Goal: Check status

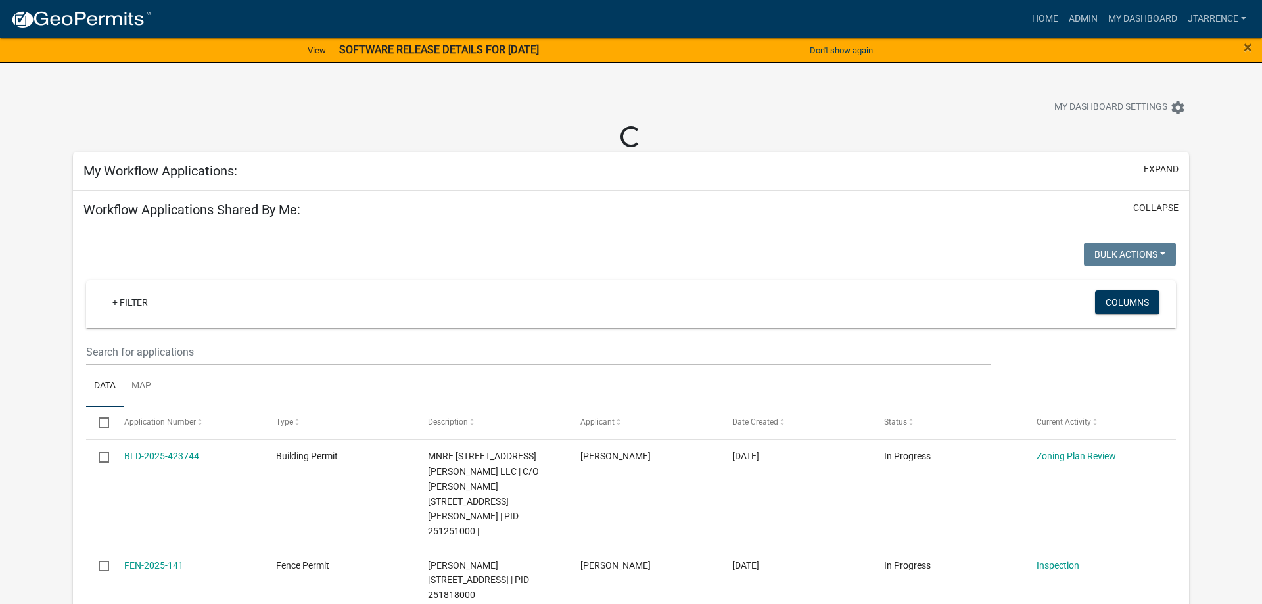
select select "3: 100"
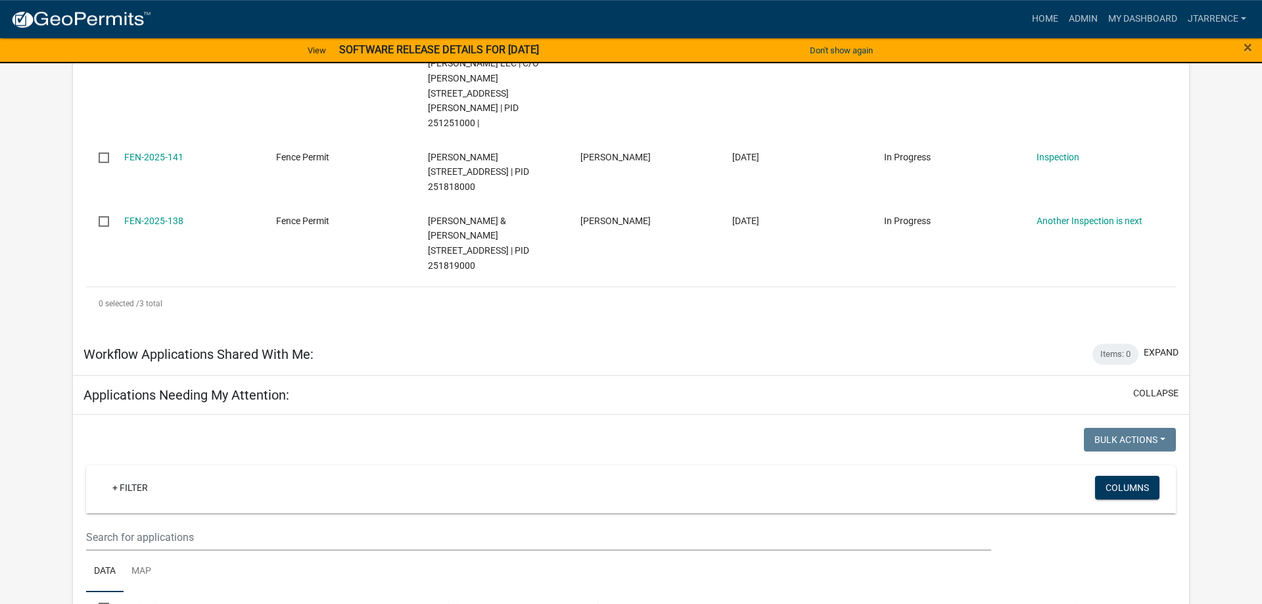
scroll to position [469, 0]
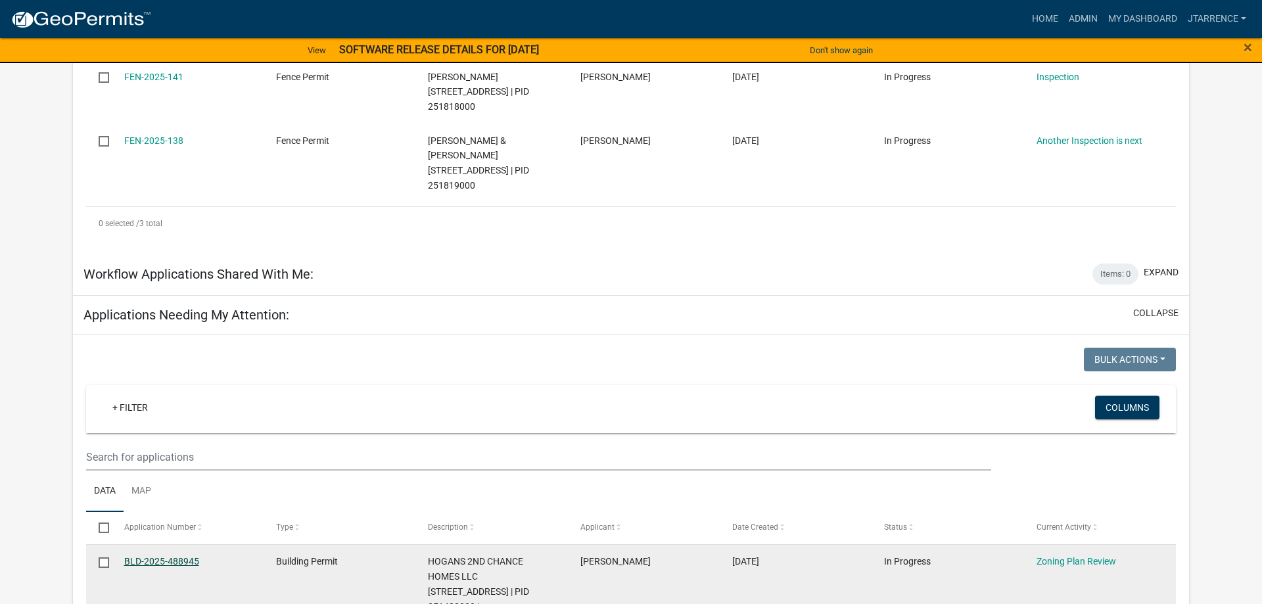
click at [165, 556] on link "BLD-2025-488945" at bounding box center [161, 561] width 75 height 11
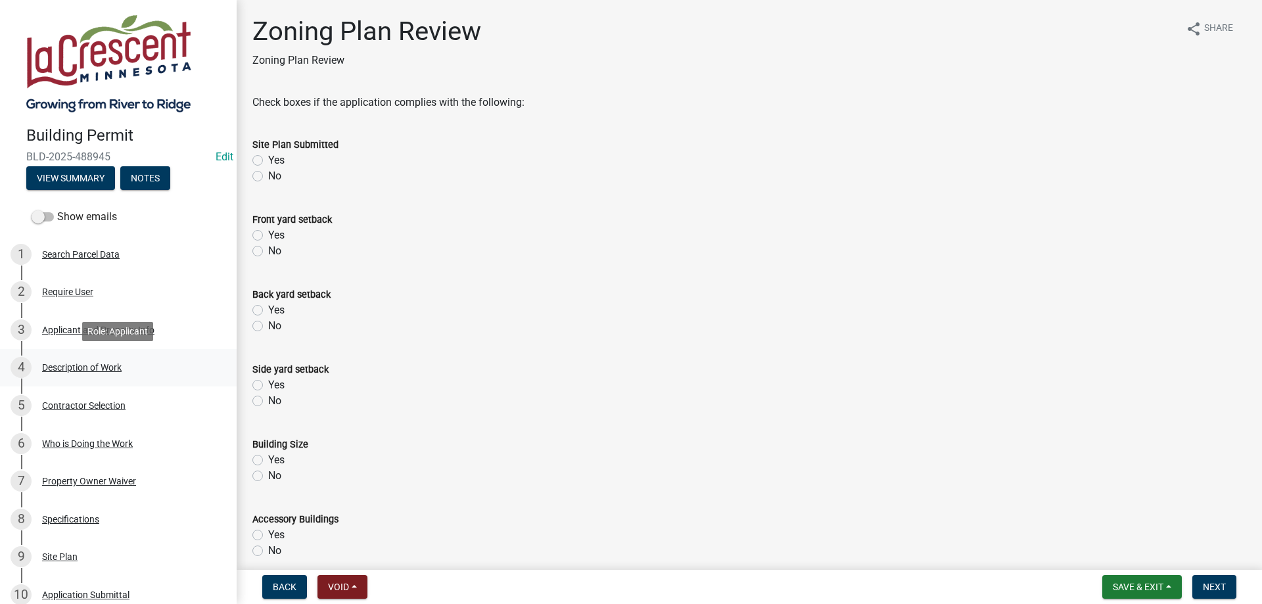
click at [95, 367] on div "Description of Work" at bounding box center [82, 367] width 80 height 9
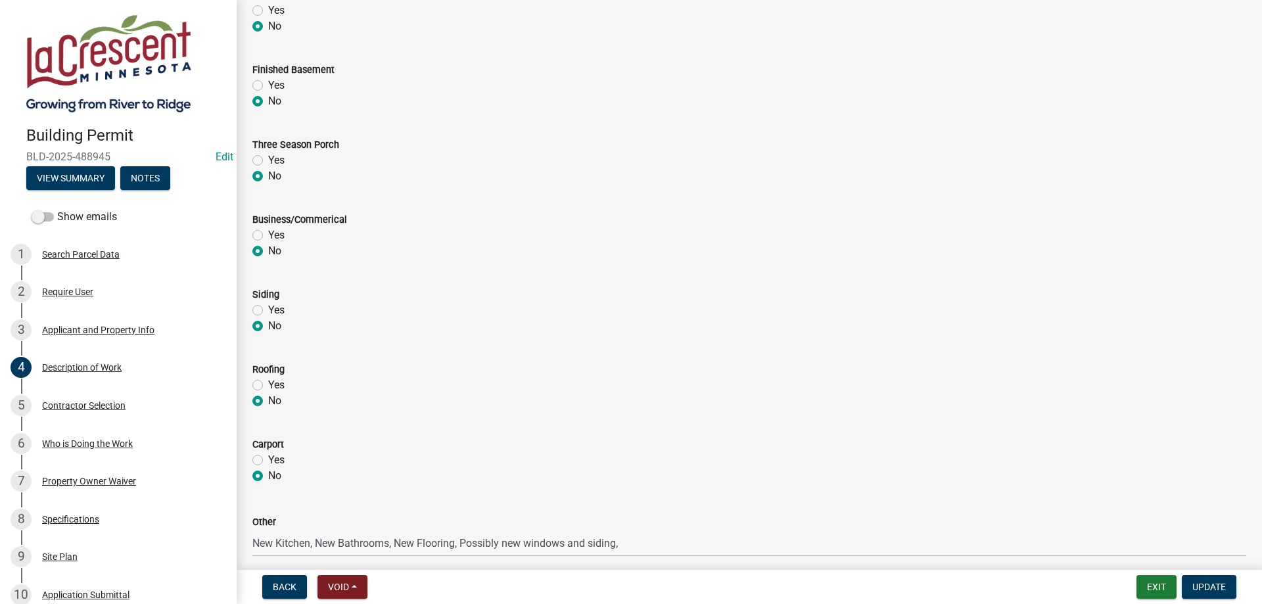
scroll to position [535, 0]
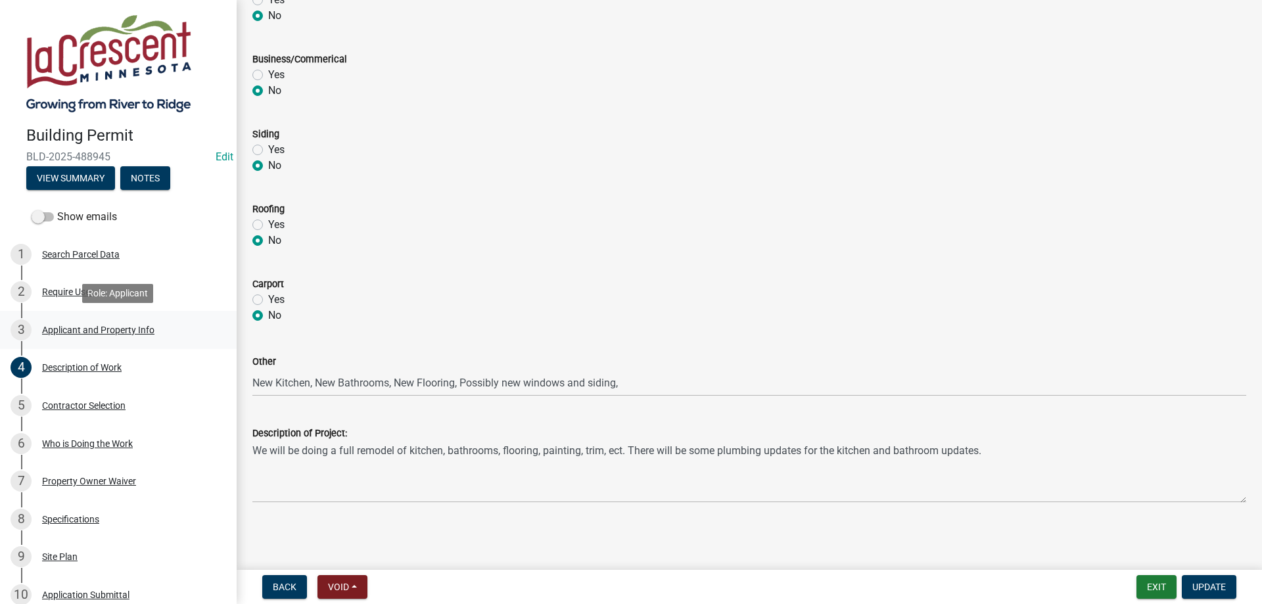
click at [74, 331] on div "Applicant and Property Info" at bounding box center [98, 329] width 112 height 9
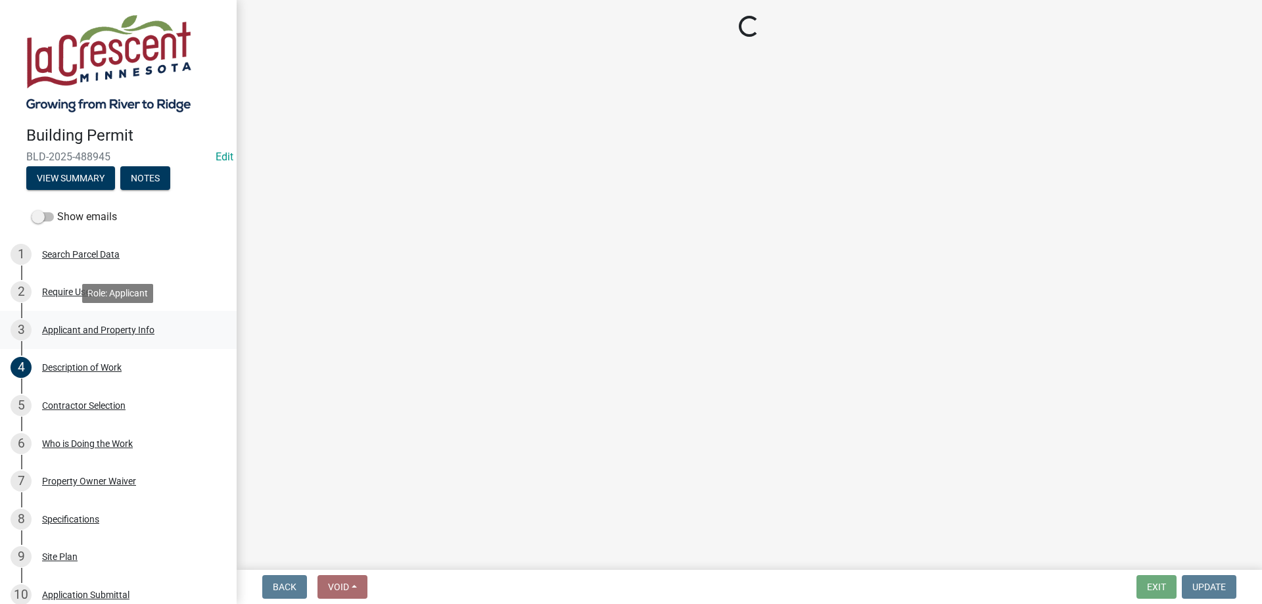
scroll to position [0, 0]
select select "e838c9e2-1e6e-4405-bddc-a3335cd38b08"
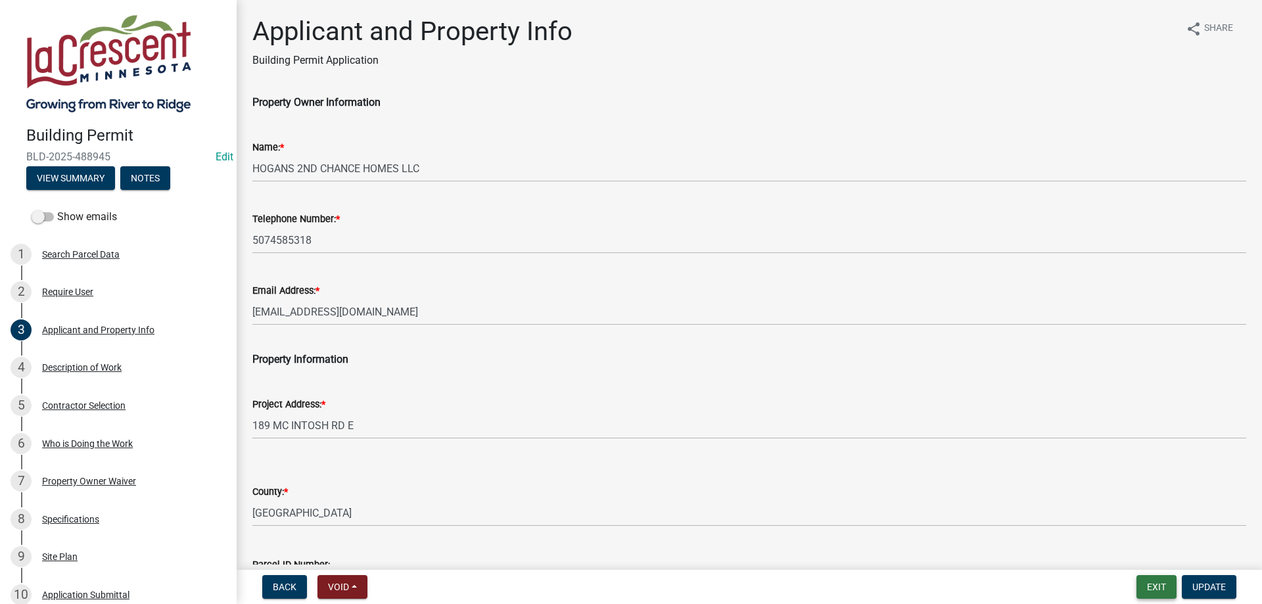
click at [1157, 587] on button "Exit" at bounding box center [1156, 587] width 40 height 24
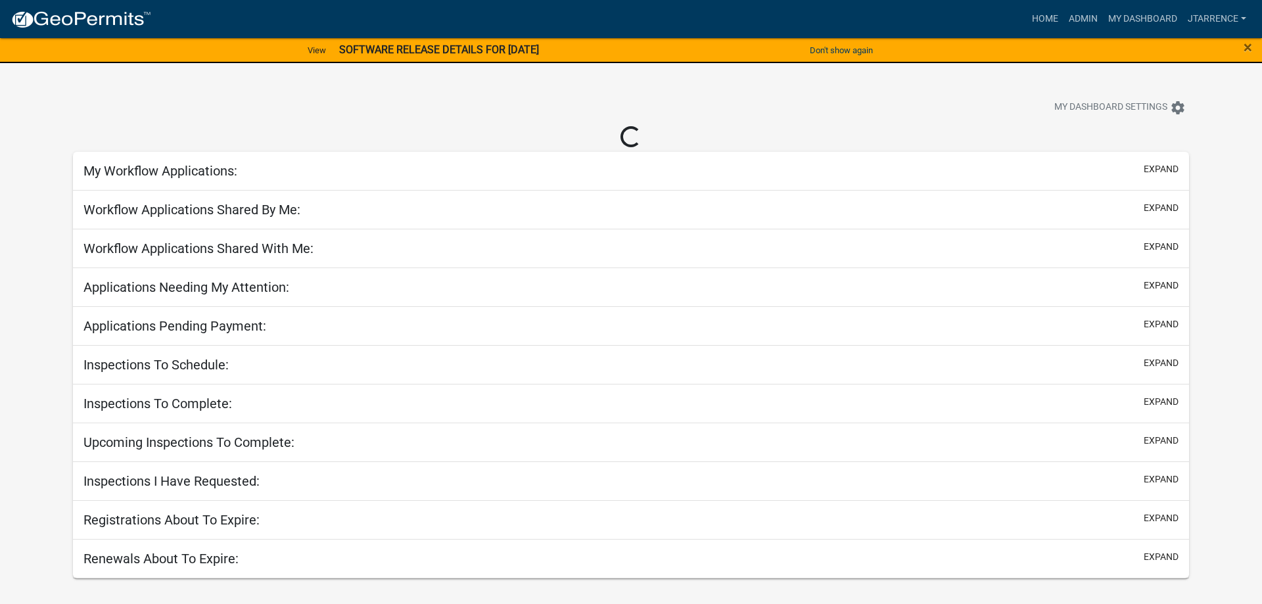
select select "3: 100"
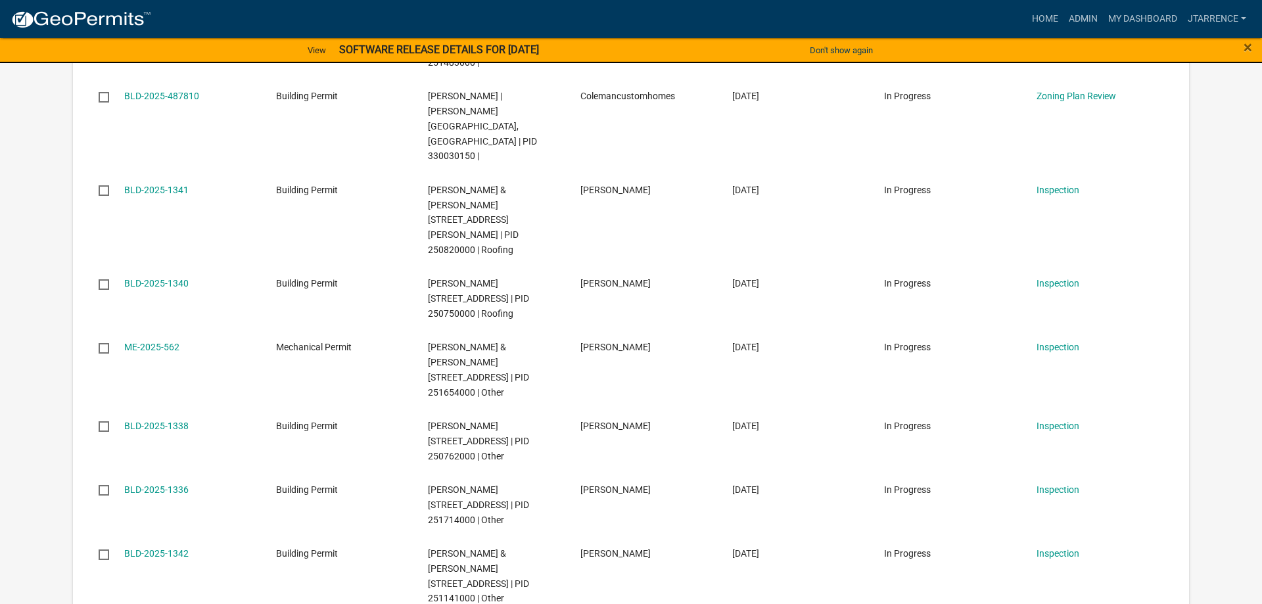
scroll to position [804, 0]
